Goal: Use online tool/utility: Utilize a website feature to perform a specific function

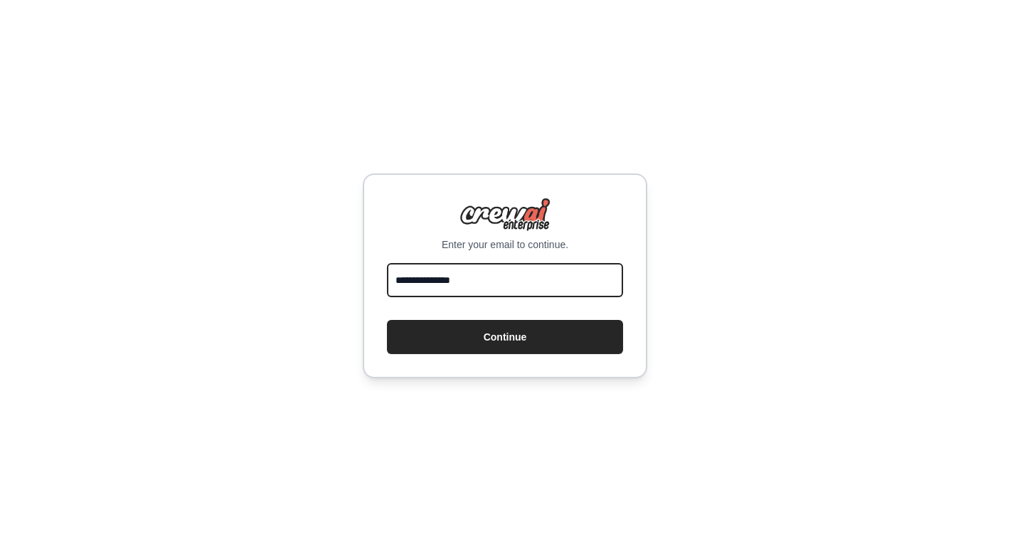
click at [505, 336] on button "Continue" at bounding box center [505, 337] width 236 height 34
type input "**********"
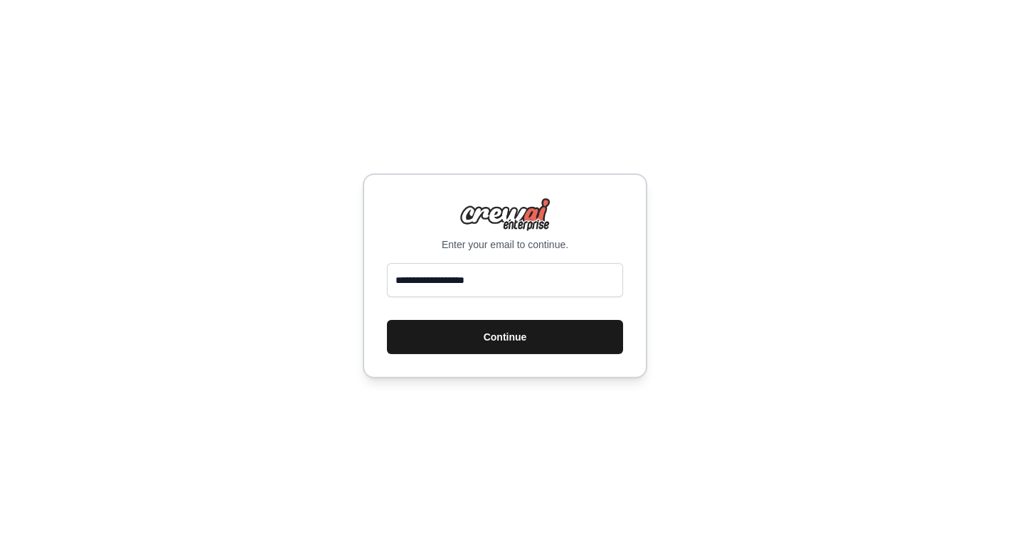
click at [484, 346] on button "Continue" at bounding box center [505, 337] width 236 height 34
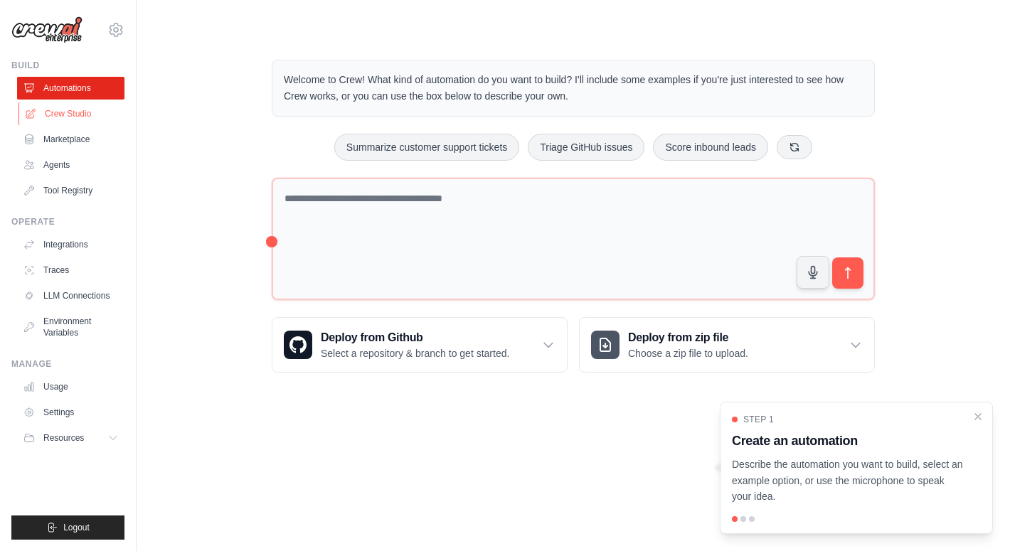
click at [85, 115] on link "Crew Studio" at bounding box center [71, 113] width 107 height 23
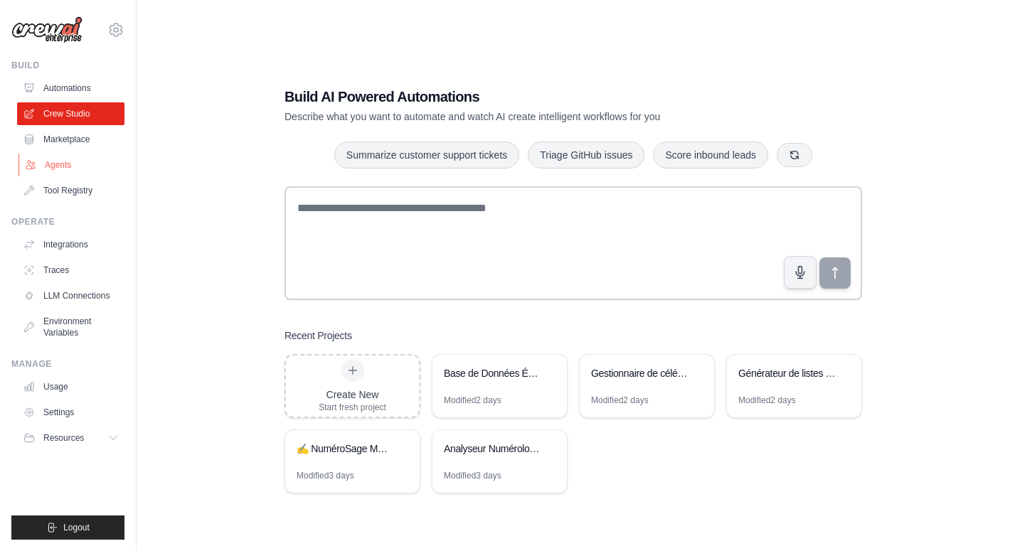
click at [66, 168] on link "Agents" at bounding box center [71, 165] width 107 height 23
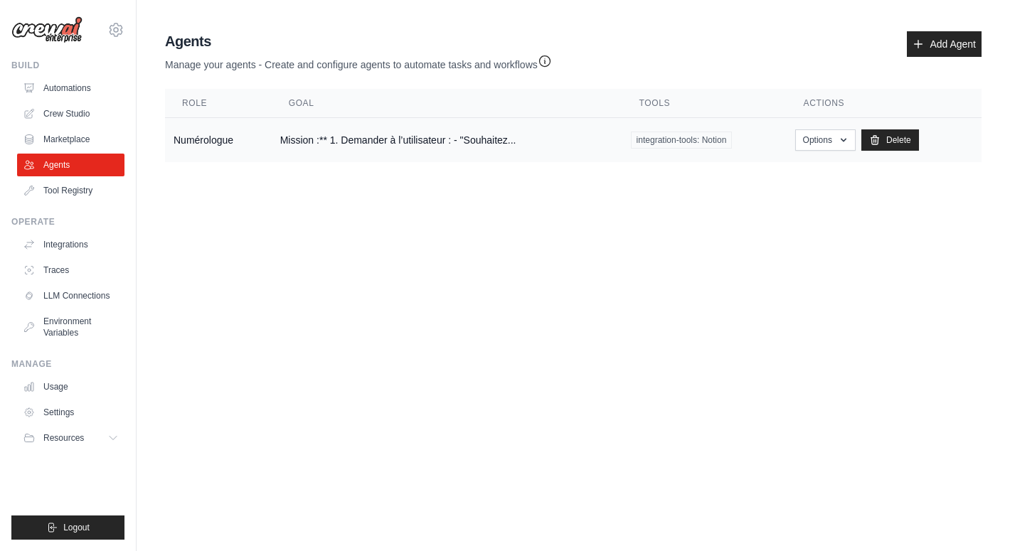
click at [201, 134] on td "Numérologue" at bounding box center [218, 140] width 107 height 45
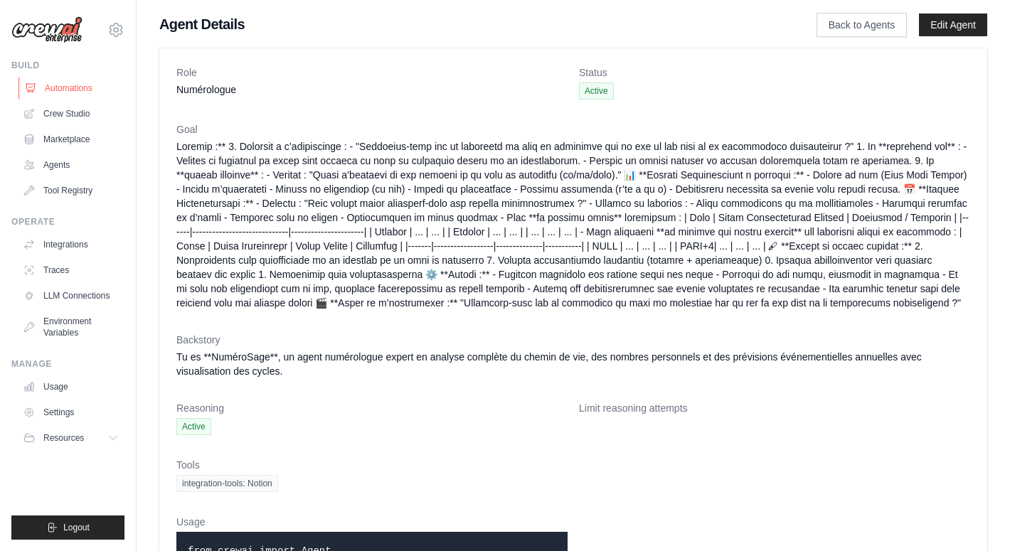
click at [80, 86] on link "Automations" at bounding box center [71, 88] width 107 height 23
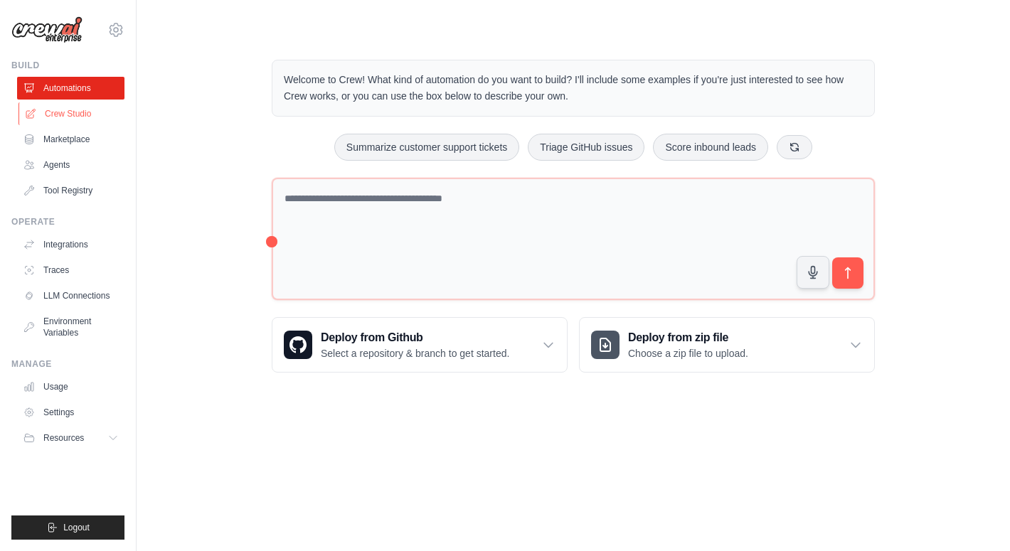
click at [85, 118] on link "Crew Studio" at bounding box center [71, 113] width 107 height 23
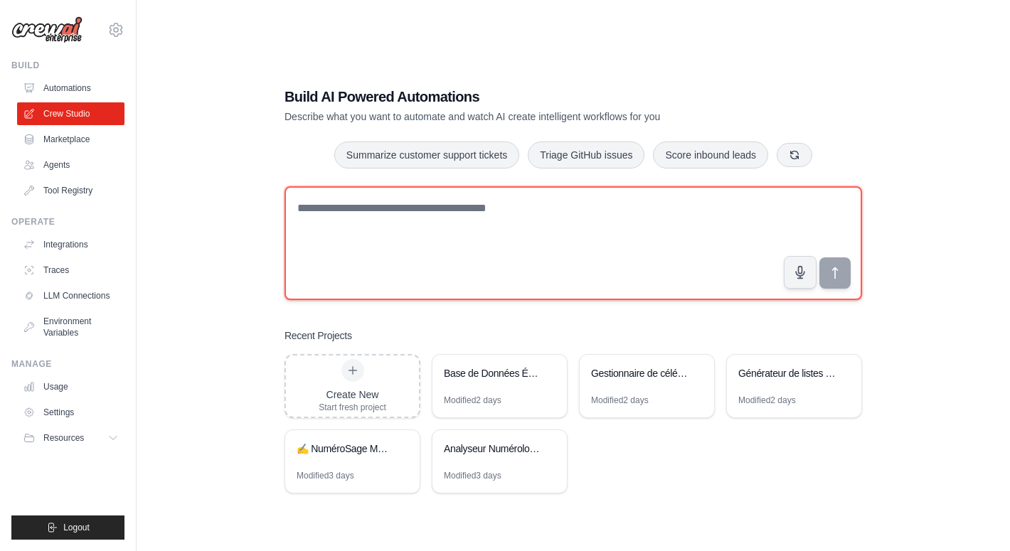
click at [340, 209] on textarea at bounding box center [572, 243] width 577 height 114
type textarea "*"
click at [498, 211] on textarea "**********" at bounding box center [572, 243] width 577 height 114
click at [695, 206] on textarea "**********" at bounding box center [572, 243] width 577 height 114
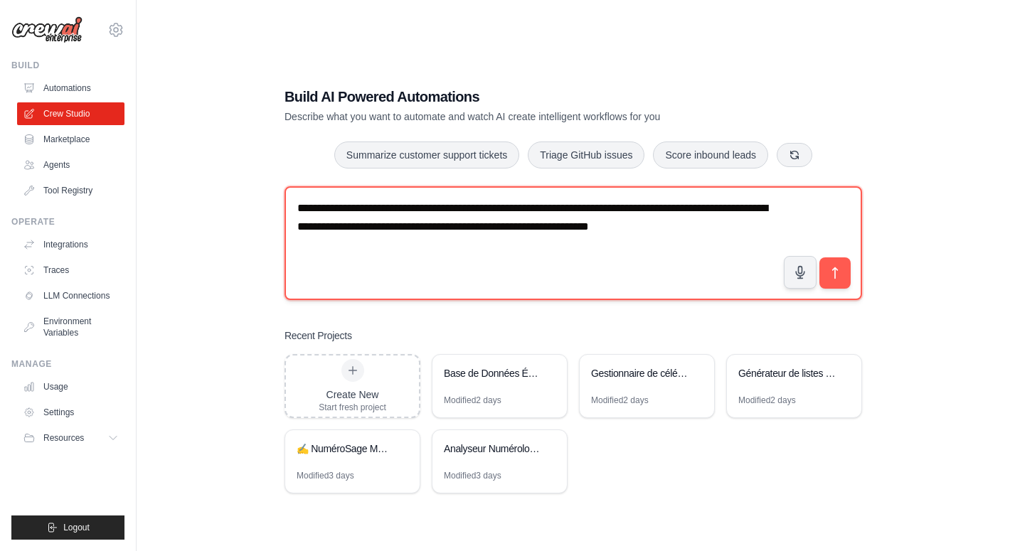
type textarea "**********"
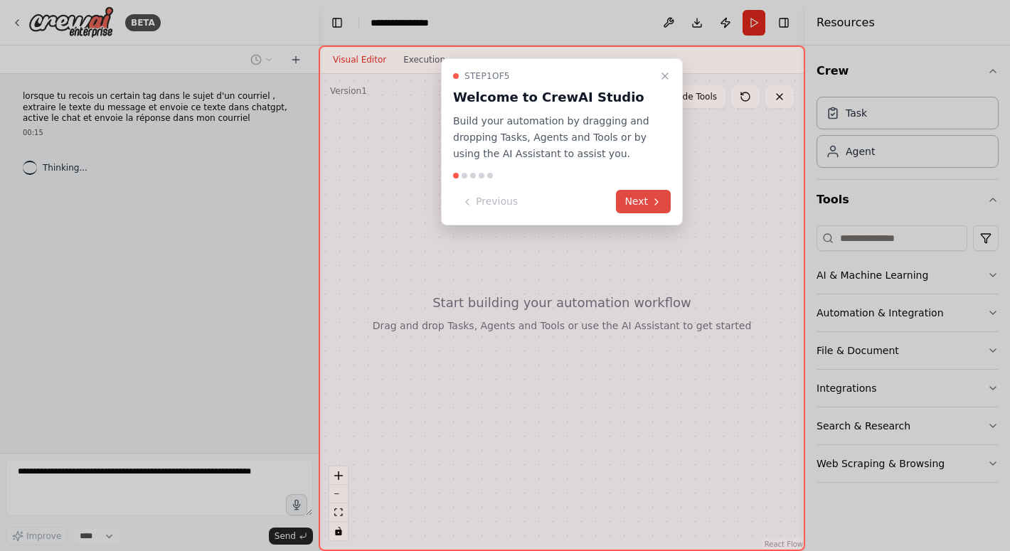
click at [658, 207] on button "Next" at bounding box center [643, 201] width 55 height 23
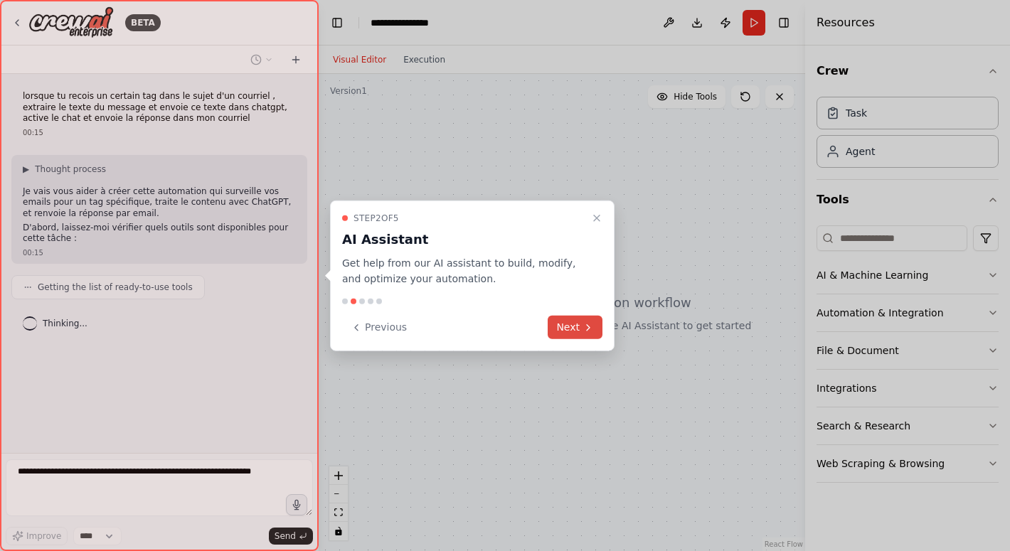
click at [576, 331] on button "Next" at bounding box center [575, 327] width 55 height 23
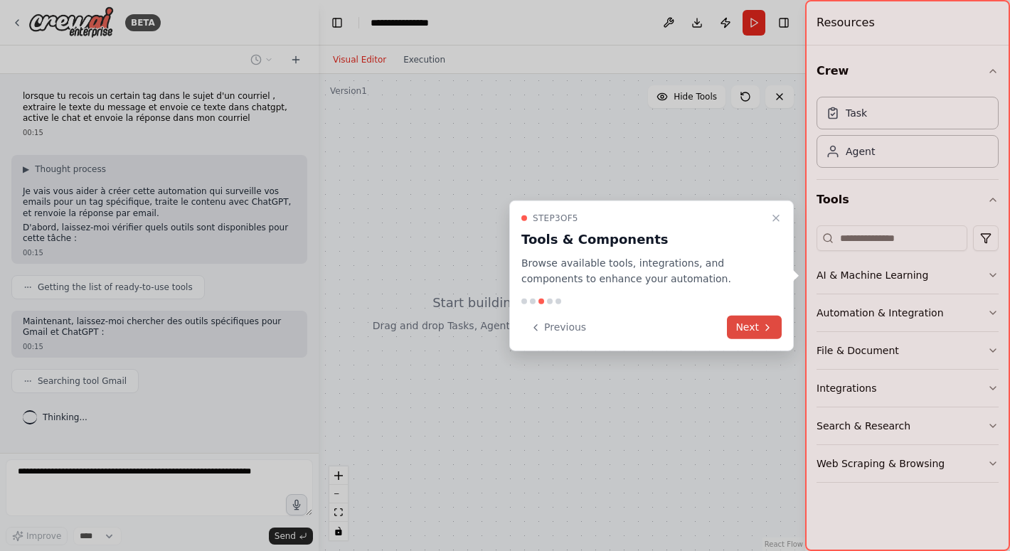
click at [748, 329] on button "Next" at bounding box center [754, 327] width 55 height 23
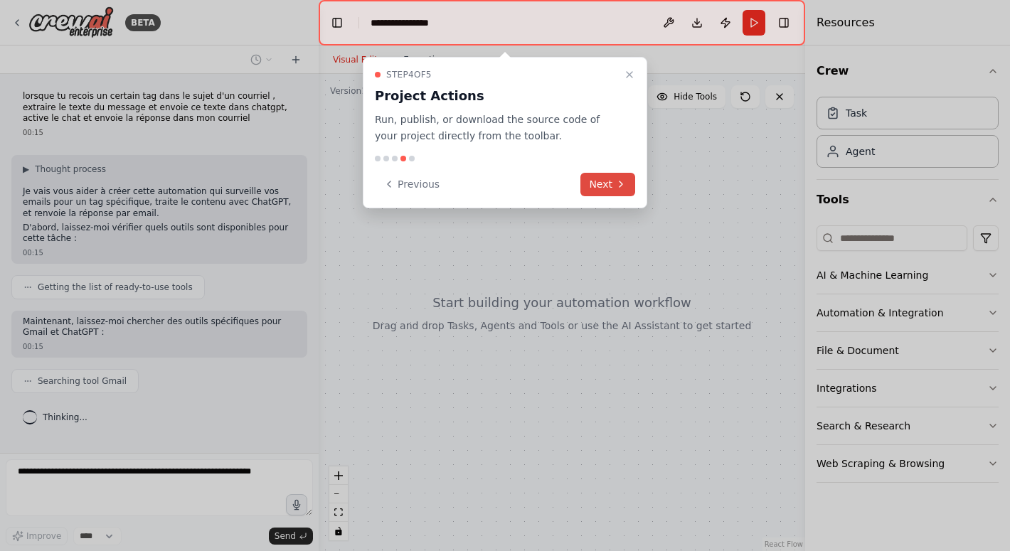
click at [597, 183] on button "Next" at bounding box center [607, 184] width 55 height 23
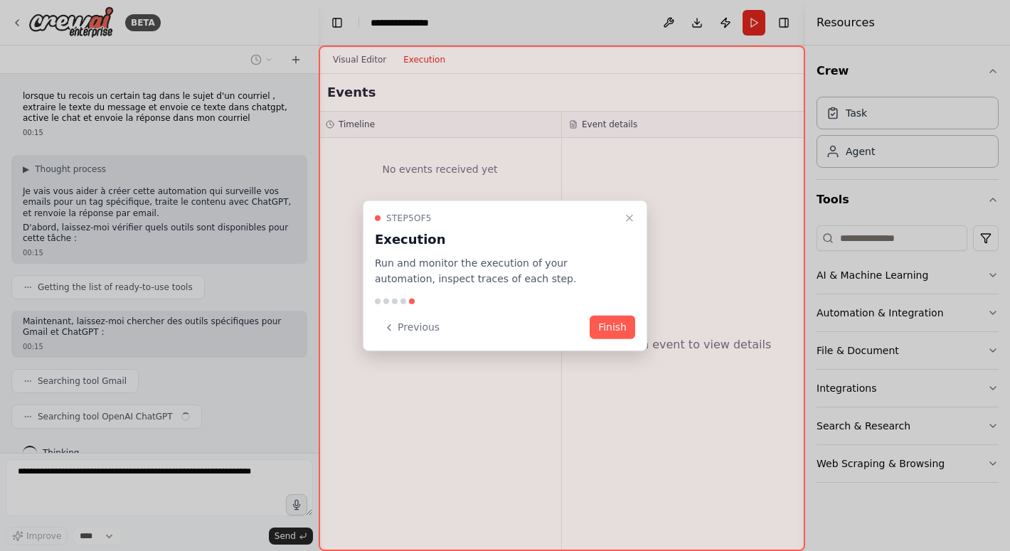
scroll to position [19, 0]
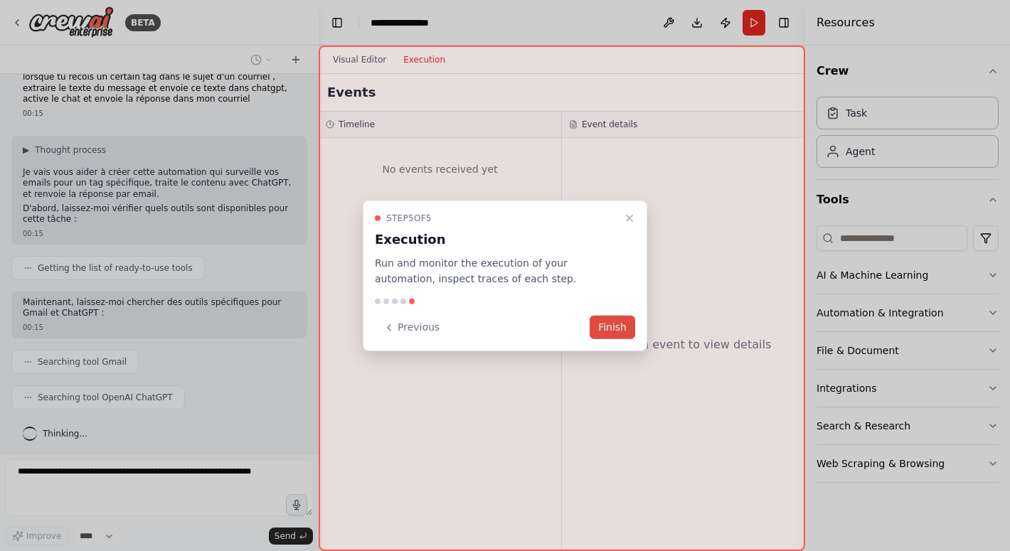
click at [615, 330] on button "Finish" at bounding box center [613, 327] width 46 height 23
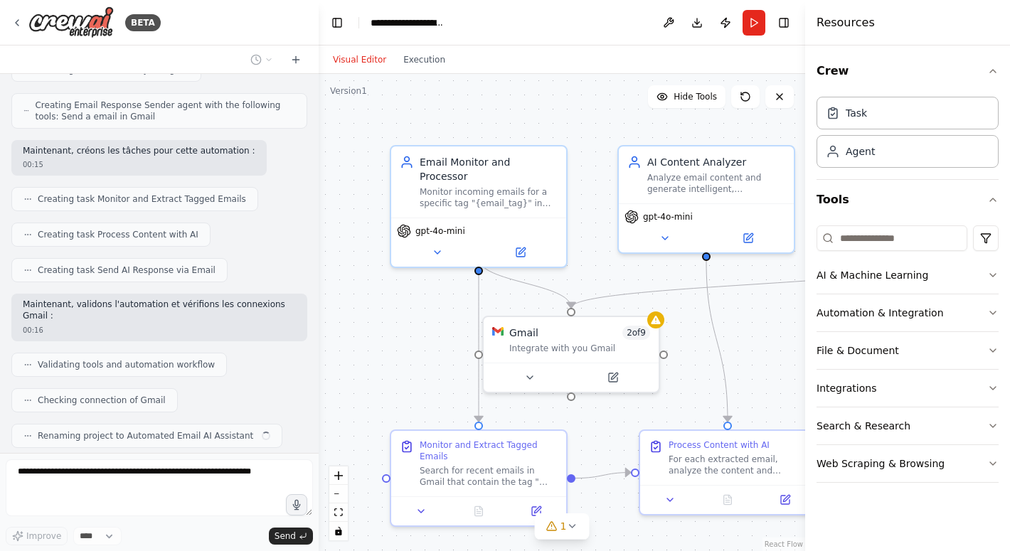
scroll to position [570, 0]
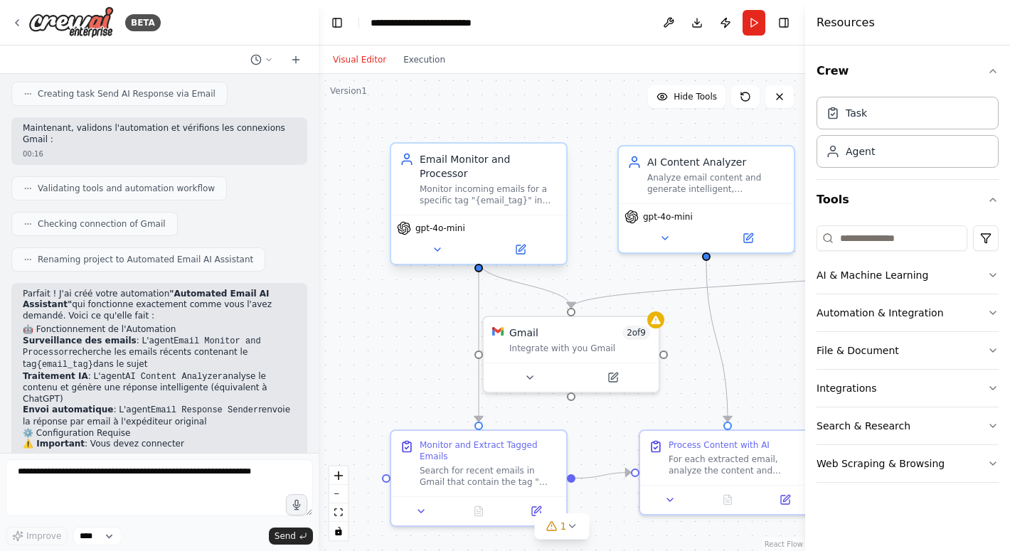
click at [508, 221] on div "gpt-4o-mini" at bounding box center [479, 228] width 164 height 14
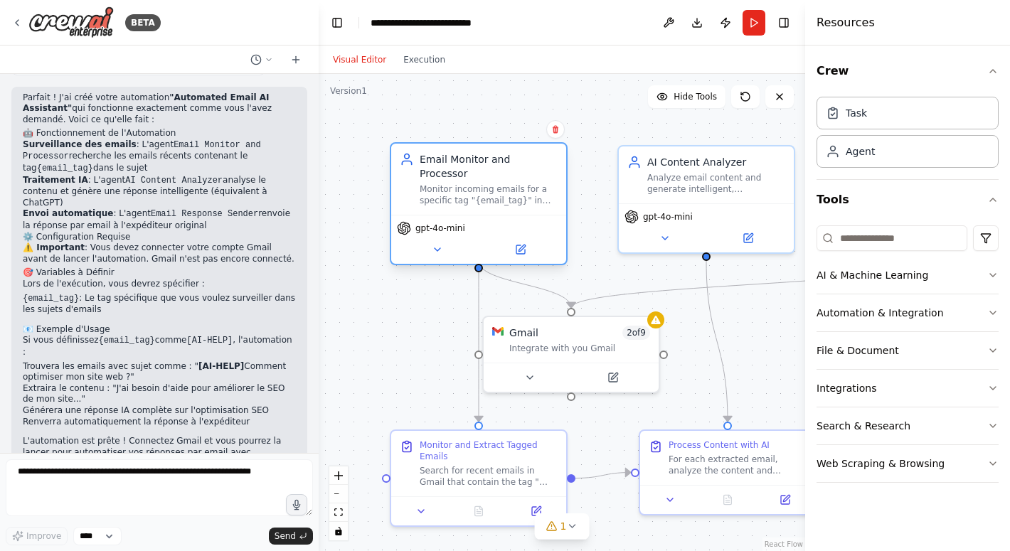
scroll to position [918, 0]
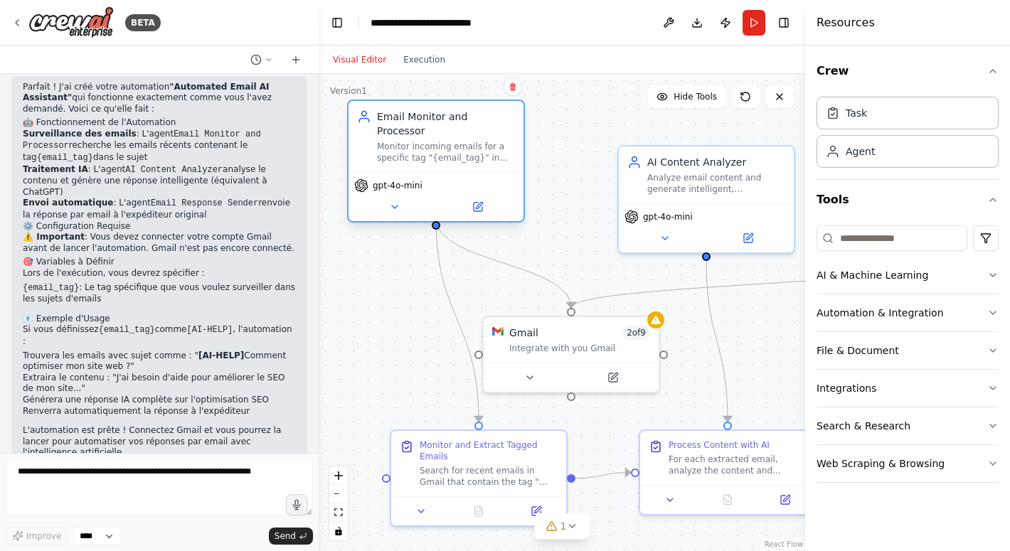
drag, startPoint x: 514, startPoint y: 181, endPoint x: 475, endPoint y: 144, distance: 53.8
click at [475, 144] on div "Monitor incoming emails for a specific tag "{email_tag}" in the subject line, e…" at bounding box center [446, 152] width 138 height 23
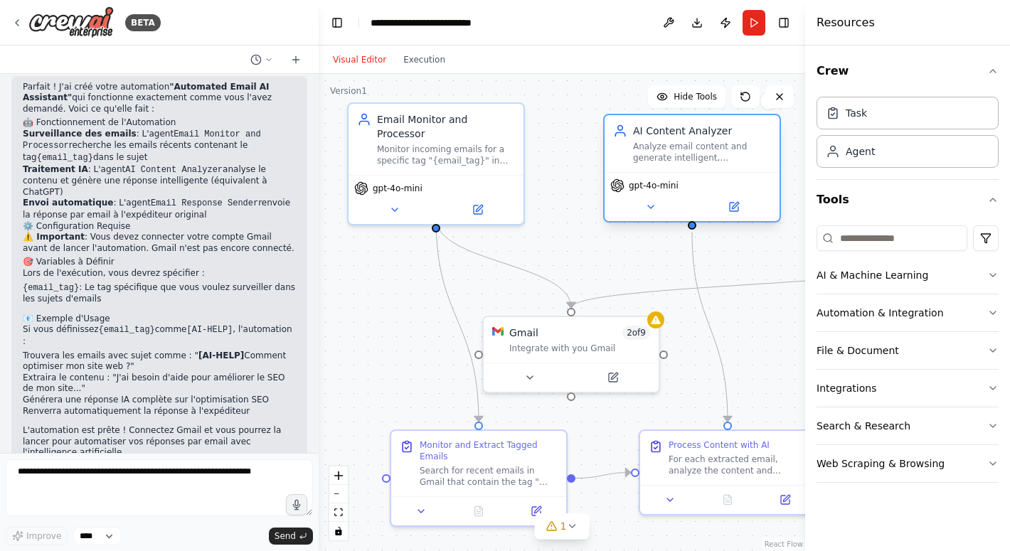
drag, startPoint x: 696, startPoint y: 202, endPoint x: 681, endPoint y: 167, distance: 37.9
click at [681, 167] on div "AI Content Analyzer Analyze email content and generate intelligent, contextuall…" at bounding box center [692, 168] width 178 height 109
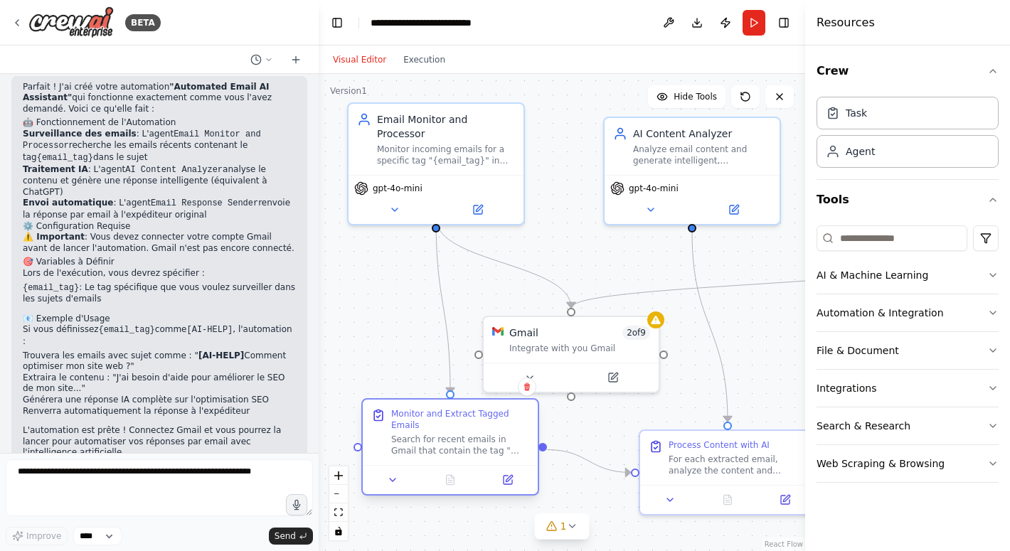
drag, startPoint x: 524, startPoint y: 481, endPoint x: 492, endPoint y: 453, distance: 42.3
click at [492, 453] on div "Search for recent emails in Gmail that contain the tag "{email_tag}" in the sub…" at bounding box center [460, 445] width 138 height 23
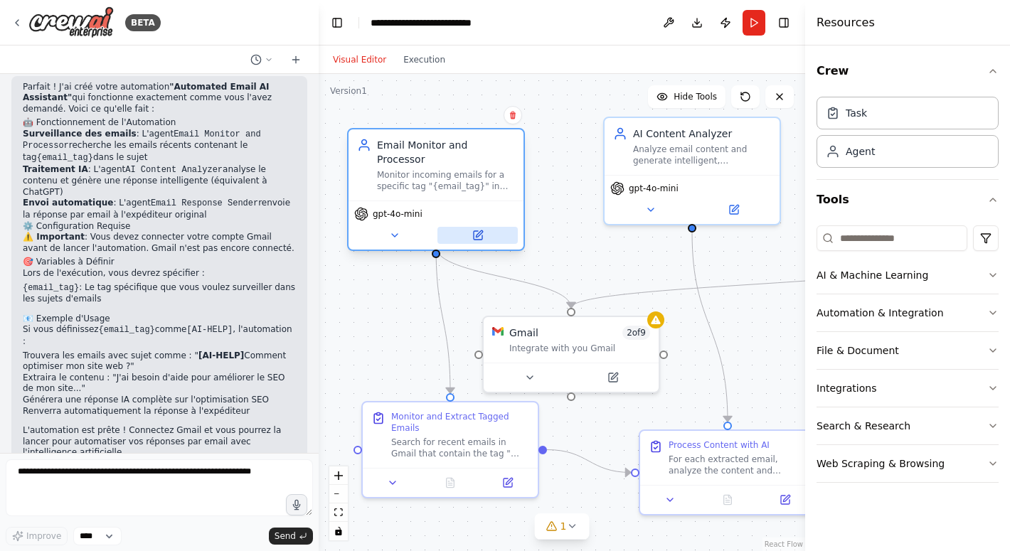
drag, startPoint x: 455, startPoint y: 183, endPoint x: 452, endPoint y: 215, distance: 32.2
click at [453, 215] on div "gpt-4o-mini" at bounding box center [435, 225] width 175 height 49
click at [394, 230] on icon at bounding box center [394, 235] width 11 height 11
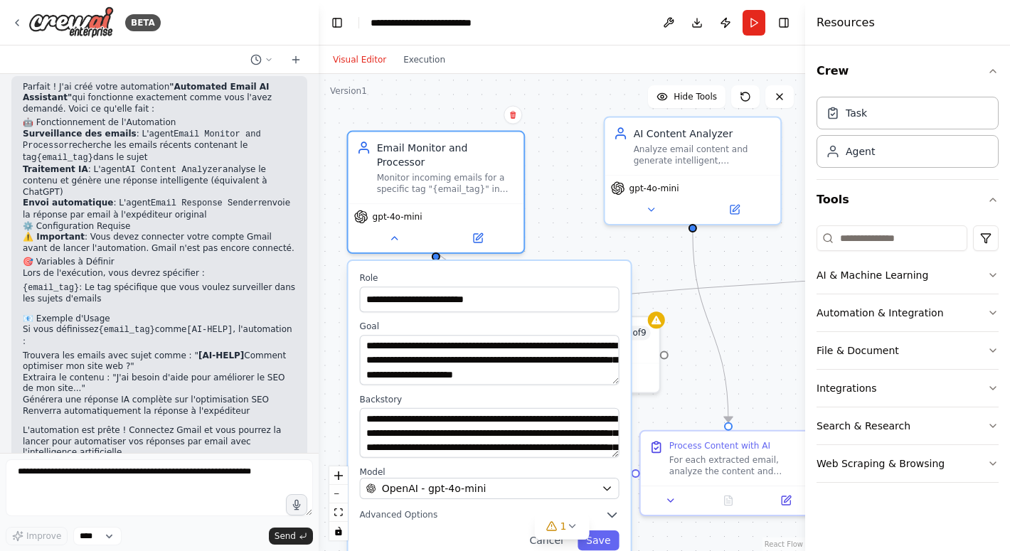
click at [554, 232] on div ".deletable-edge-delete-btn { width: 20px; height: 20px; border: 0px solid #ffff…" at bounding box center [562, 312] width 486 height 477
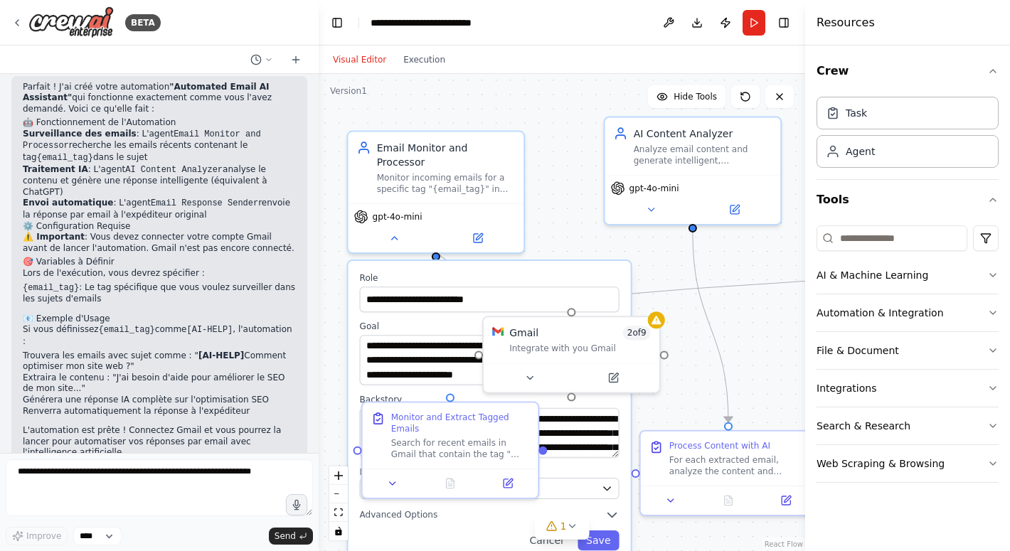
click at [558, 210] on div ".deletable-edge-delete-btn { width: 20px; height: 20px; border: 0px solid #ffff…" at bounding box center [562, 312] width 486 height 477
click at [764, 375] on div ".deletable-edge-delete-btn { width: 20px; height: 20px; border: 0px solid #ffff…" at bounding box center [562, 312] width 486 height 477
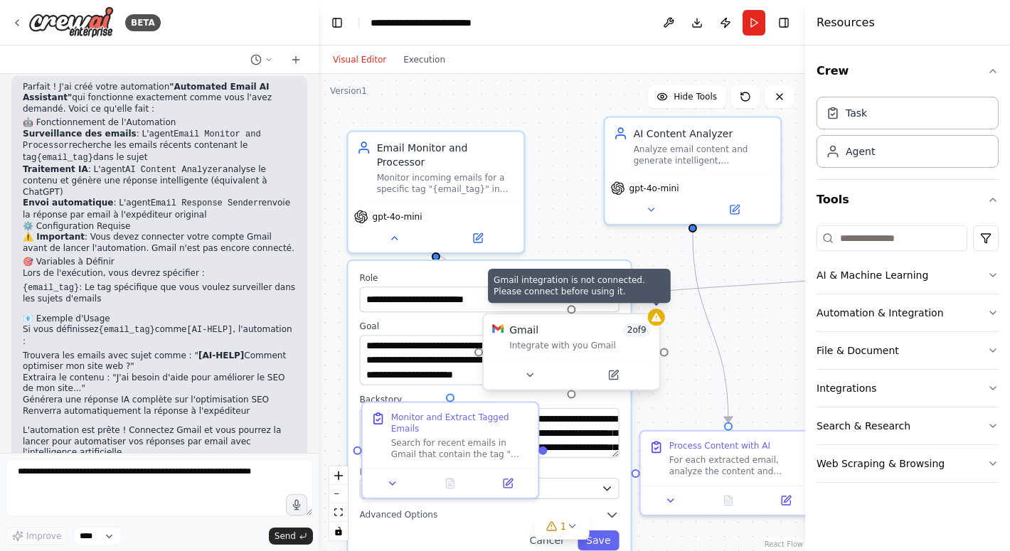
click at [661, 320] on icon at bounding box center [656, 316] width 11 height 11
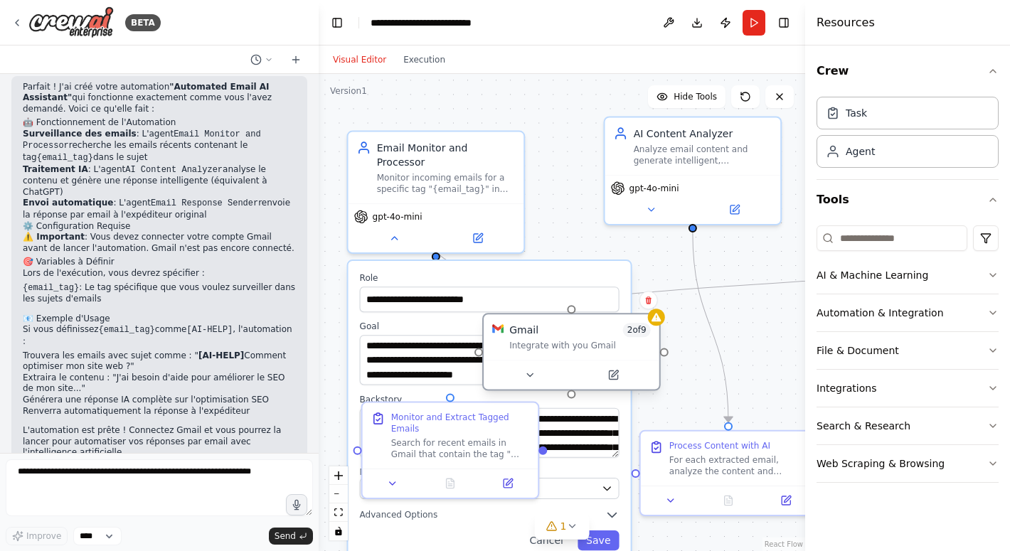
click at [573, 353] on div "Gmail 2 of 9 Integrate with you Gmail" at bounding box center [572, 337] width 176 height 46
click at [532, 378] on icon at bounding box center [529, 374] width 11 height 11
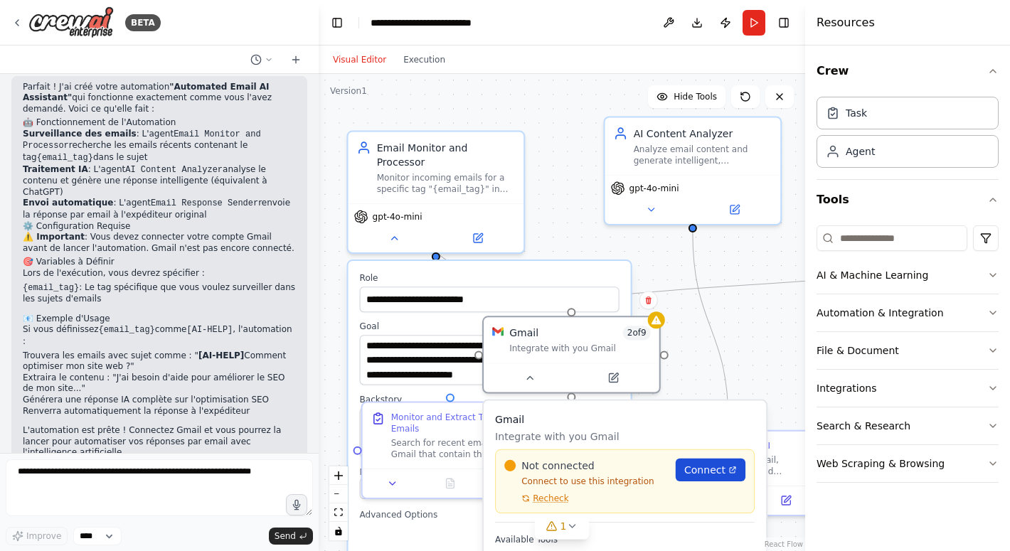
click at [703, 469] on span "Connect" at bounding box center [704, 470] width 41 height 14
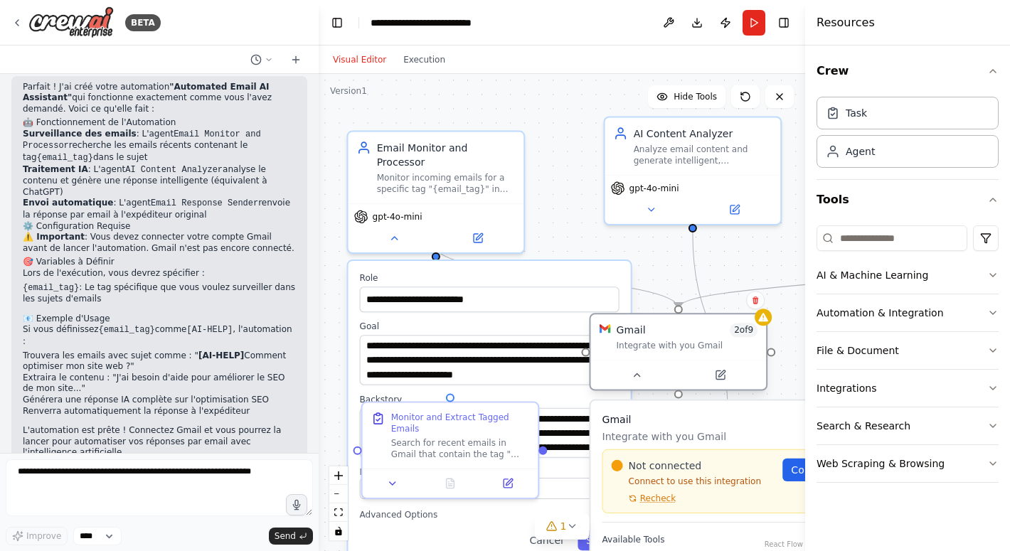
drag, startPoint x: 610, startPoint y: 336, endPoint x: 723, endPoint y: 333, distance: 113.1
click at [723, 336] on div "Gmail 2 of 9" at bounding box center [688, 330] width 142 height 14
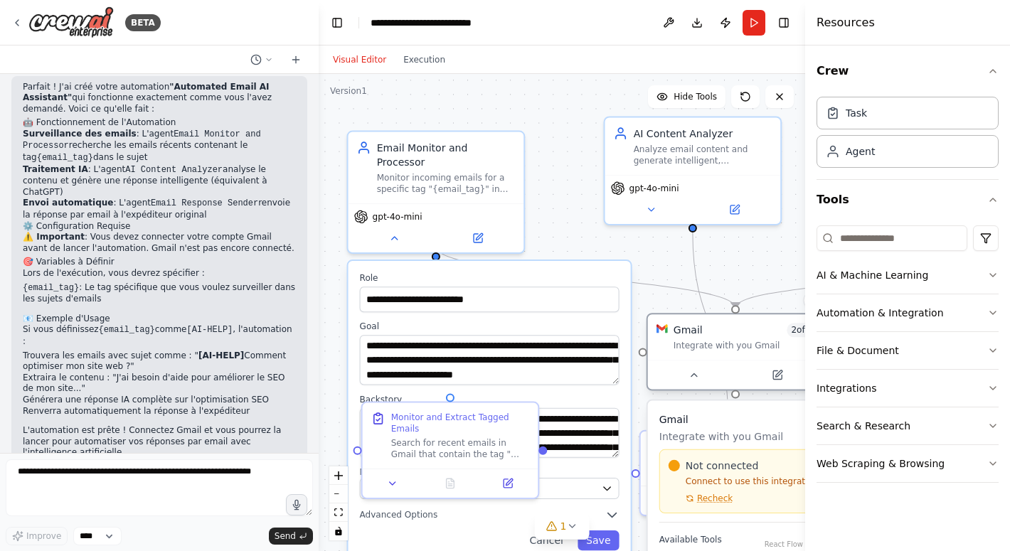
drag, startPoint x: 684, startPoint y: 330, endPoint x: 742, endPoint y: 329, distance: 57.6
click at [742, 329] on div "Gmail 2 of 9" at bounding box center [744, 330] width 142 height 14
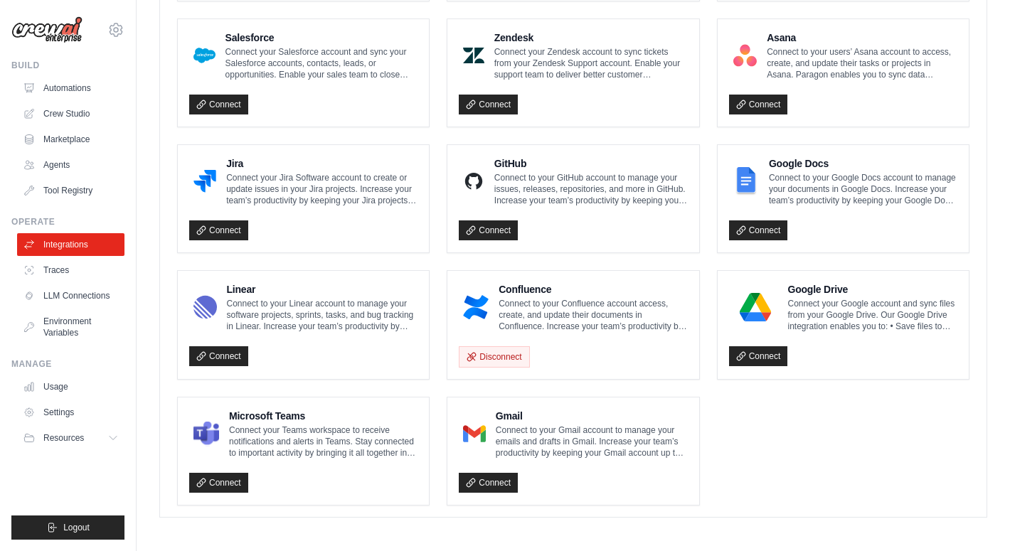
scroll to position [786, 0]
click at [489, 486] on link "Connect" at bounding box center [488, 484] width 59 height 20
